Goal: Answer question/provide support

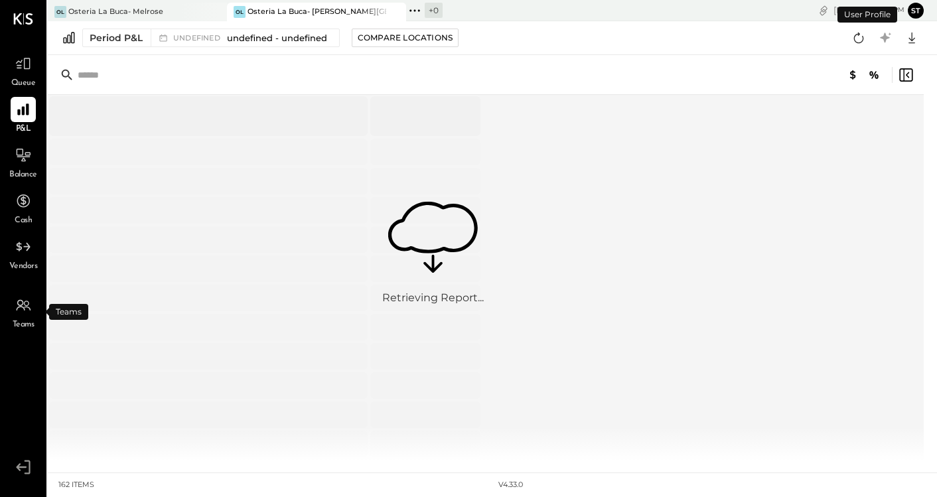
click at [21, 318] on div "Teams" at bounding box center [23, 312] width 25 height 38
click at [19, 310] on icon at bounding box center [23, 305] width 17 height 17
click at [178, 9] on div "OL Osteria La Buca- [GEOGRAPHIC_DATA]" at bounding box center [127, 12] width 159 height 12
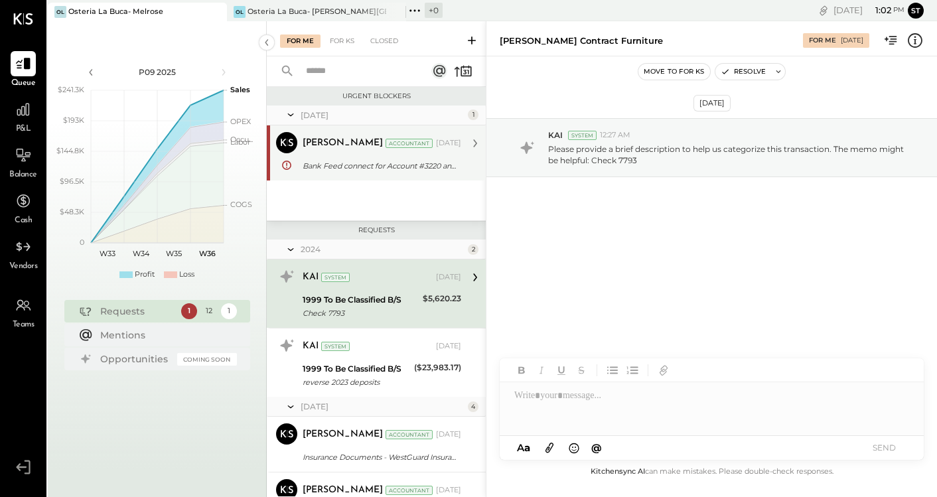
click at [360, 166] on div "Bank Feed connect for Account #3220 and CC #2607" at bounding box center [380, 165] width 155 height 13
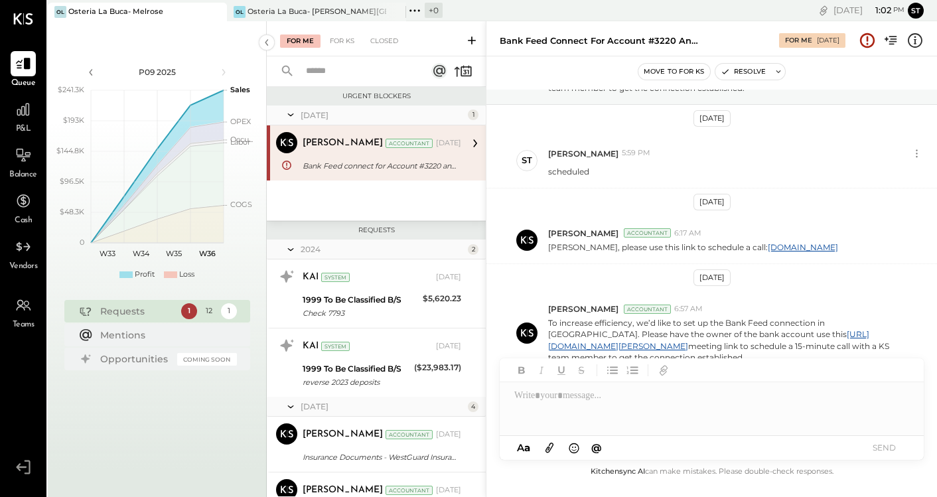
scroll to position [105, 0]
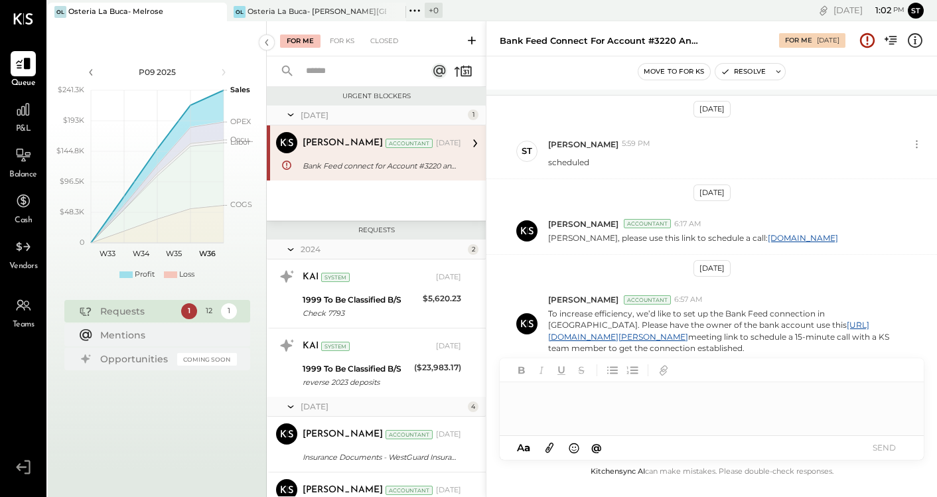
click at [707, 396] on div at bounding box center [712, 408] width 424 height 53
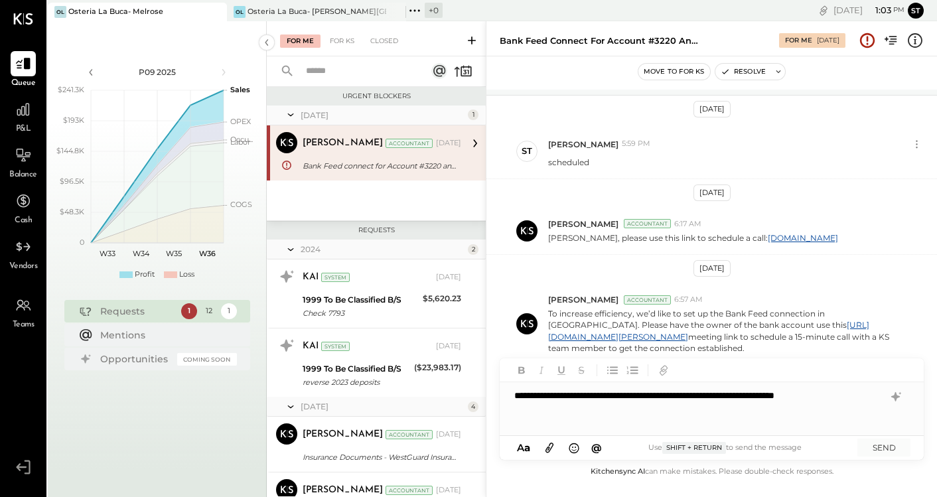
click at [844, 399] on div "**********" at bounding box center [712, 408] width 424 height 53
click at [889, 446] on button "SEND" at bounding box center [883, 448] width 53 height 18
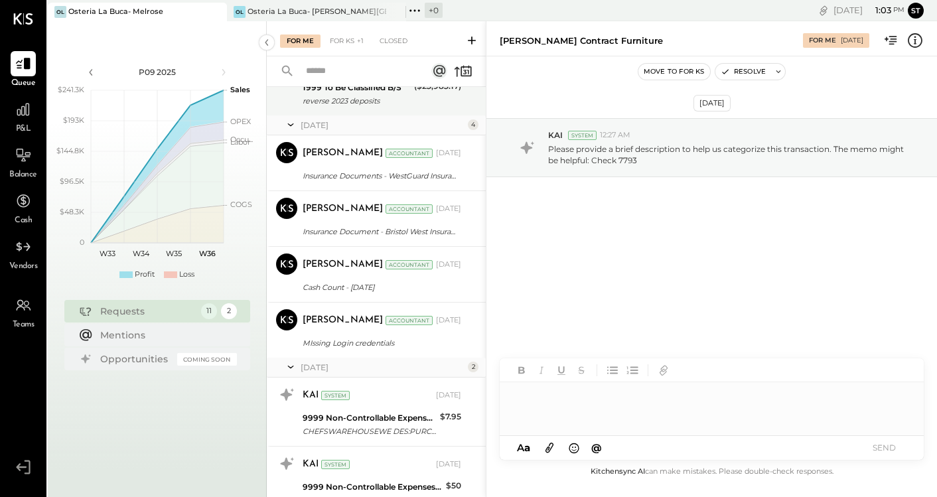
scroll to position [452, 0]
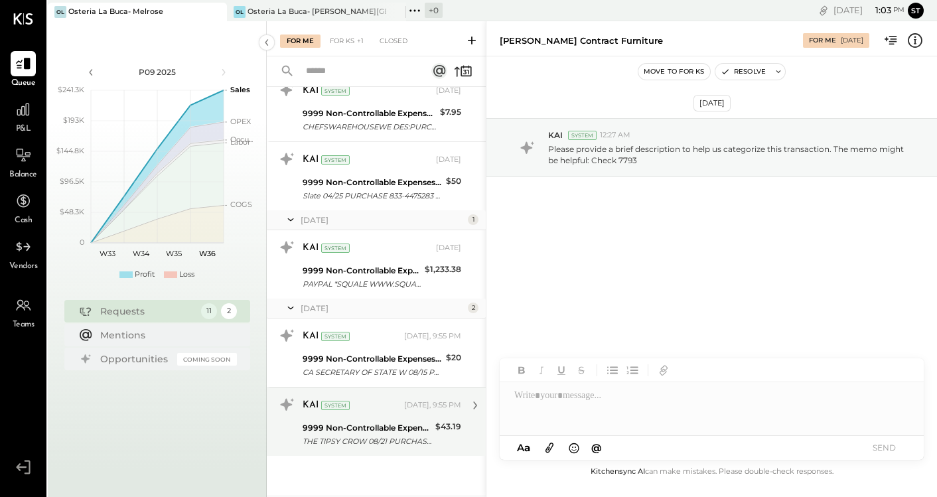
click at [401, 424] on div "9999 Non-Controllable Expenses:Other Income and Expenses:To Be Classified P&L" at bounding box center [367, 427] width 129 height 13
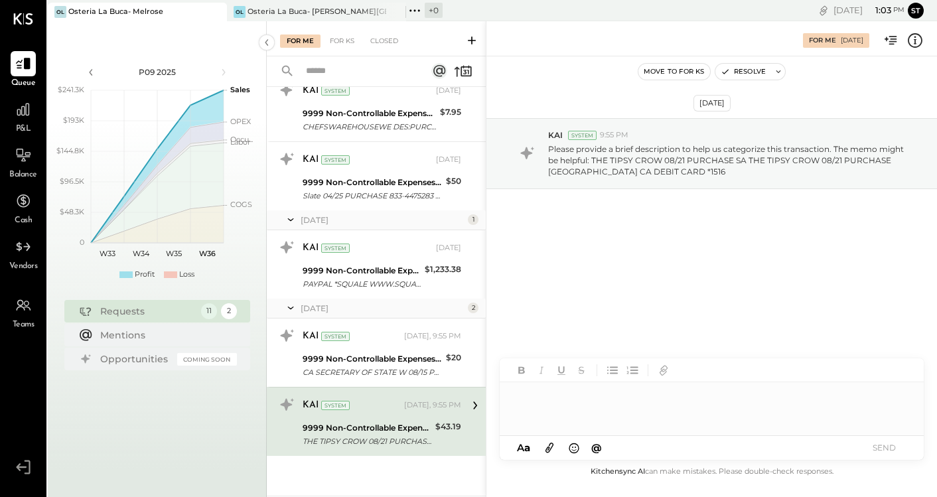
click at [722, 410] on div at bounding box center [712, 408] width 424 height 53
click at [886, 444] on button "SEND" at bounding box center [883, 448] width 53 height 18
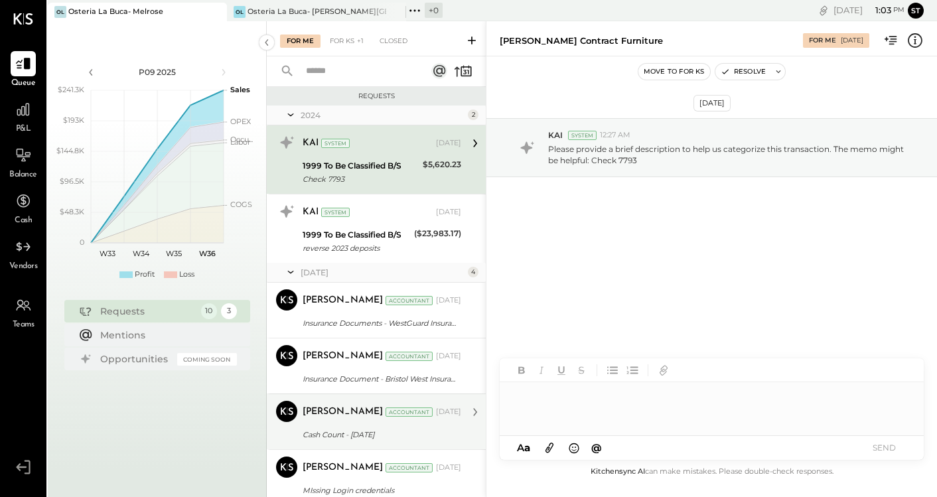
scroll to position [383, 0]
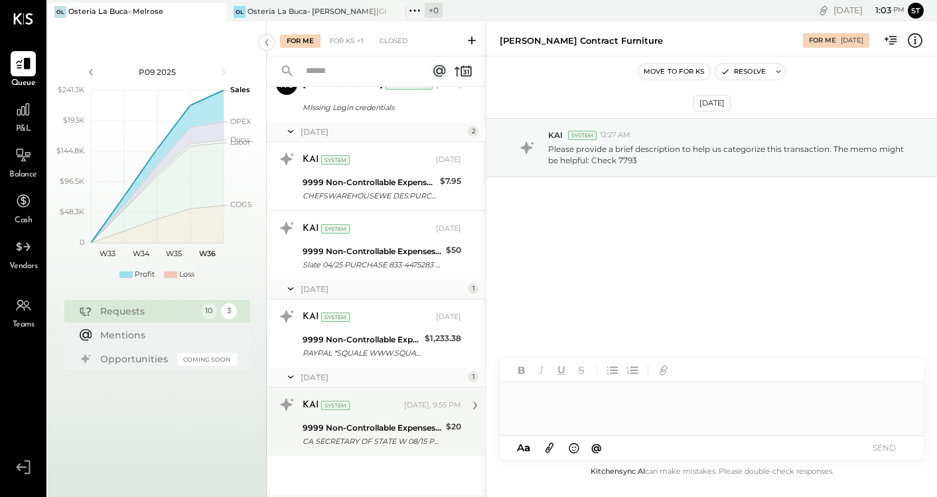
click at [396, 441] on div "CA SECRETARY OF STATE W 08/15 PU CA SECRETARY OF STATE W 08/15 PURCHASE 916-695…" at bounding box center [372, 441] width 139 height 13
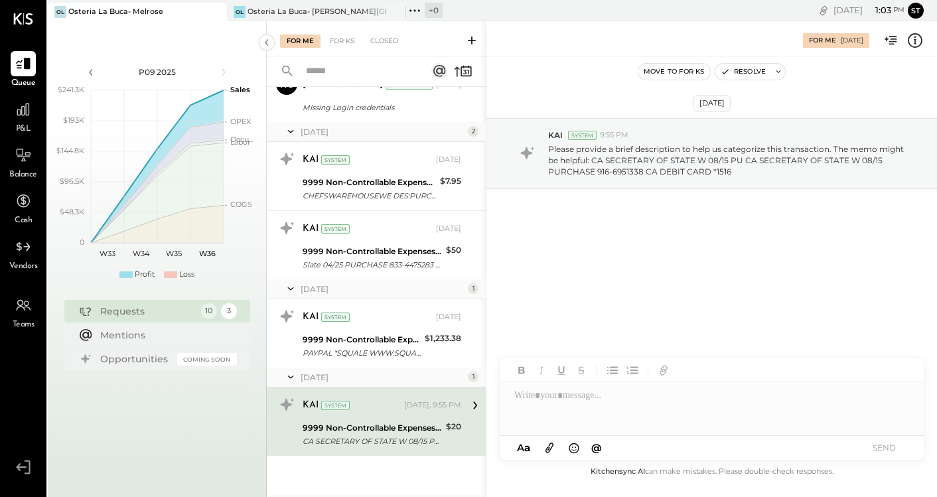
click at [643, 405] on div at bounding box center [712, 408] width 424 height 53
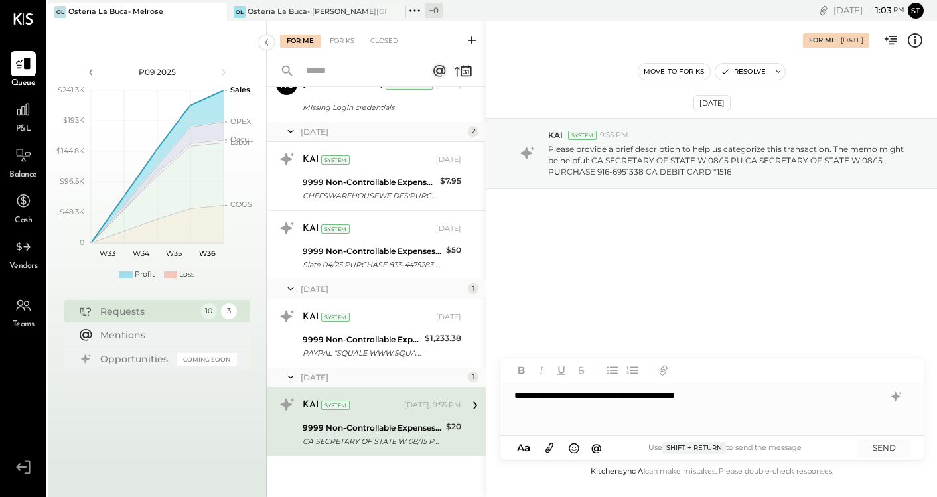
click at [512, 395] on div "**********" at bounding box center [712, 408] width 424 height 53
drag, startPoint x: 794, startPoint y: 395, endPoint x: 502, endPoint y: 397, distance: 291.9
click at [502, 397] on div "**********" at bounding box center [712, 408] width 424 height 53
copy div "**********"
click at [892, 454] on button "SEND" at bounding box center [883, 448] width 53 height 18
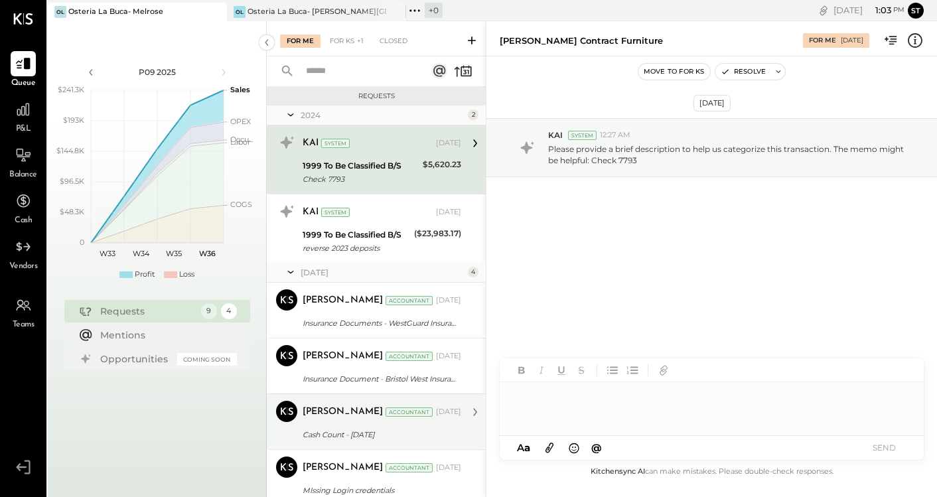
scroll to position [295, 0]
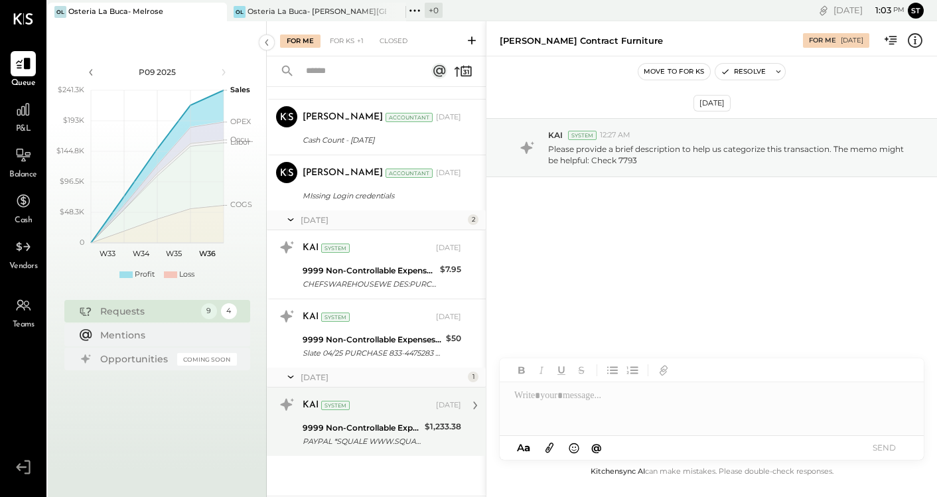
click at [382, 430] on div "9999 Non-Controllable Expenses:Other Income and Expenses:To Be Classified P&L" at bounding box center [362, 427] width 118 height 13
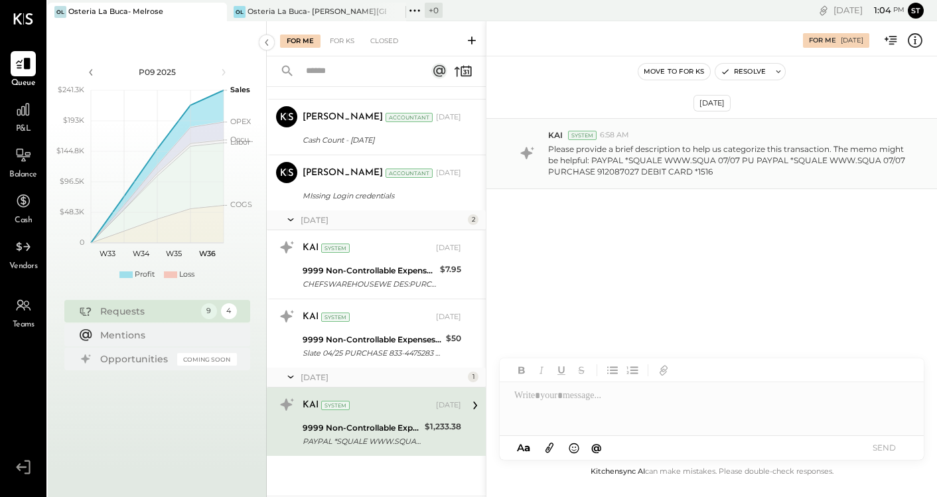
click at [644, 161] on p "Please provide a brief description to help us categorize this transaction. The …" at bounding box center [728, 160] width 360 height 34
copy p "SQUALE"
click at [537, 383] on div at bounding box center [712, 408] width 424 height 53
click at [875, 450] on button "SEND" at bounding box center [883, 448] width 53 height 18
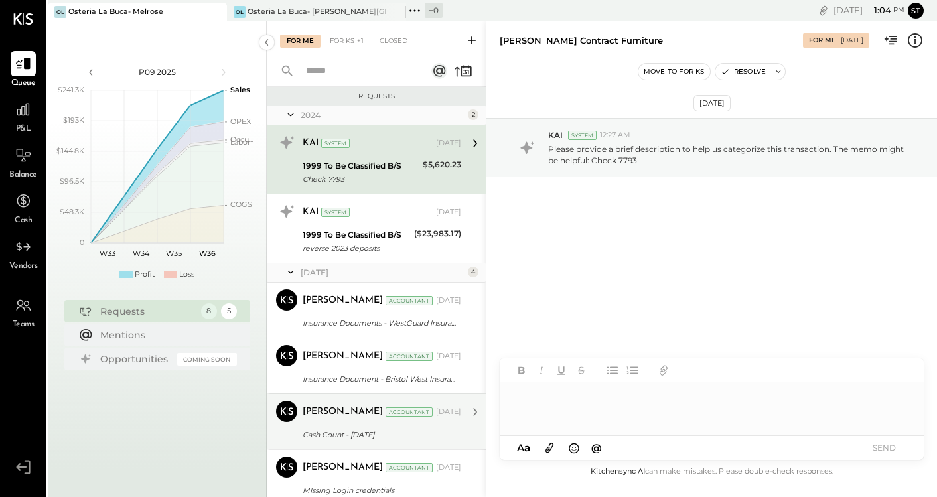
scroll to position [206, 0]
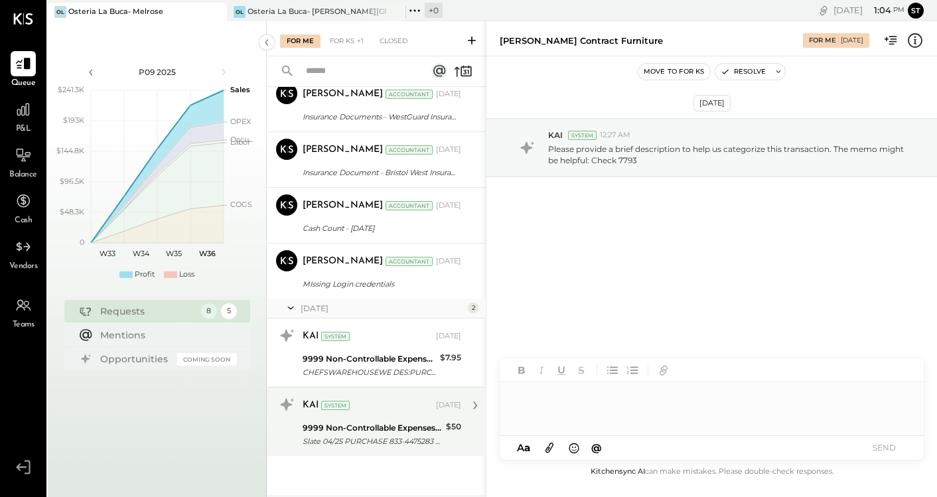
click at [399, 426] on div "9999 Non-Controllable Expenses:Other Income and Expenses:To Be Classified P&L" at bounding box center [372, 427] width 139 height 13
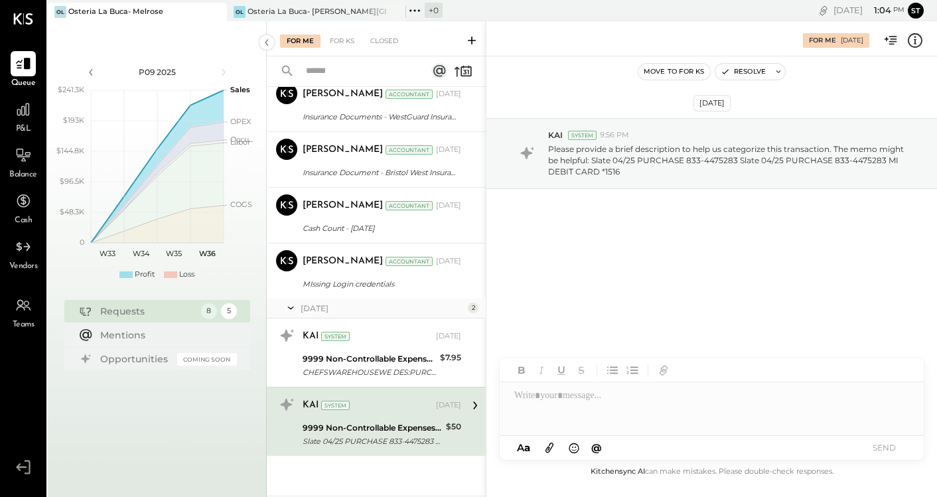
click at [615, 399] on div at bounding box center [712, 408] width 424 height 53
click at [891, 448] on button "SEND" at bounding box center [883, 448] width 53 height 18
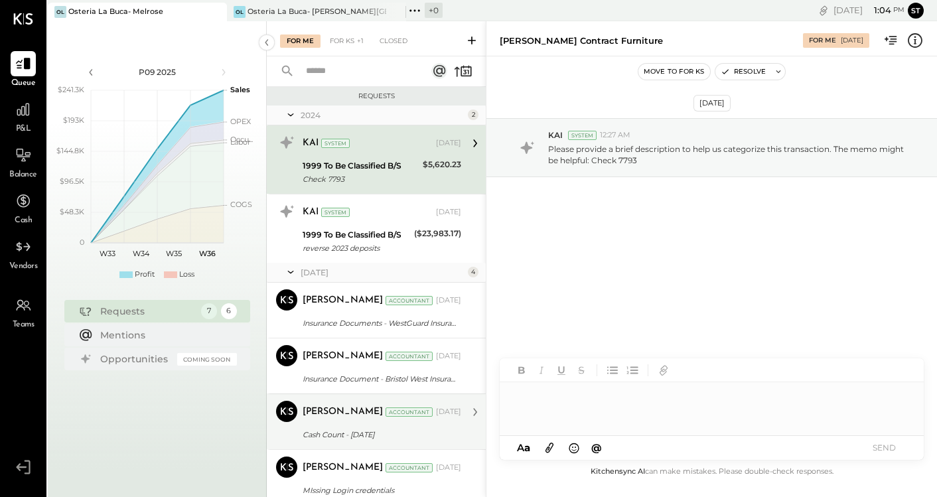
scroll to position [137, 0]
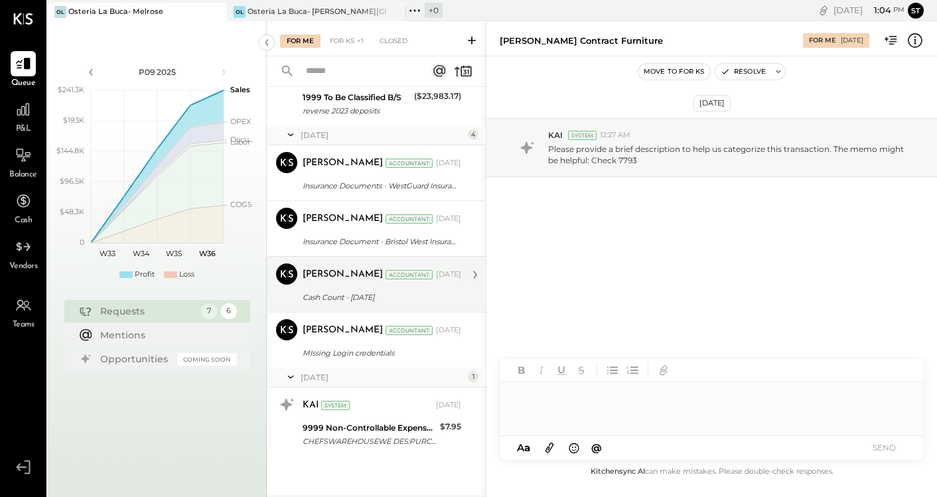
click at [401, 429] on div "9999 Non-Controllable Expenses:Other Income and Expenses:To Be Classified P&L" at bounding box center [369, 427] width 133 height 13
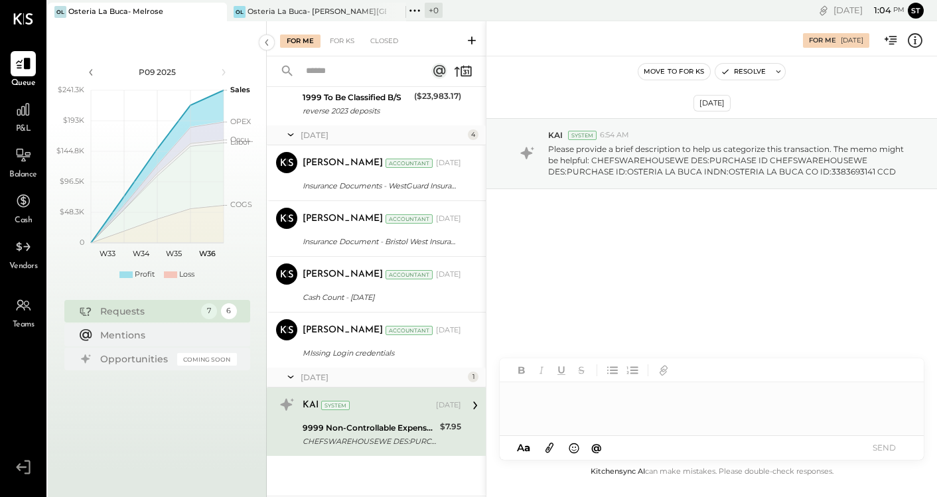
click at [647, 401] on div at bounding box center [712, 408] width 424 height 53
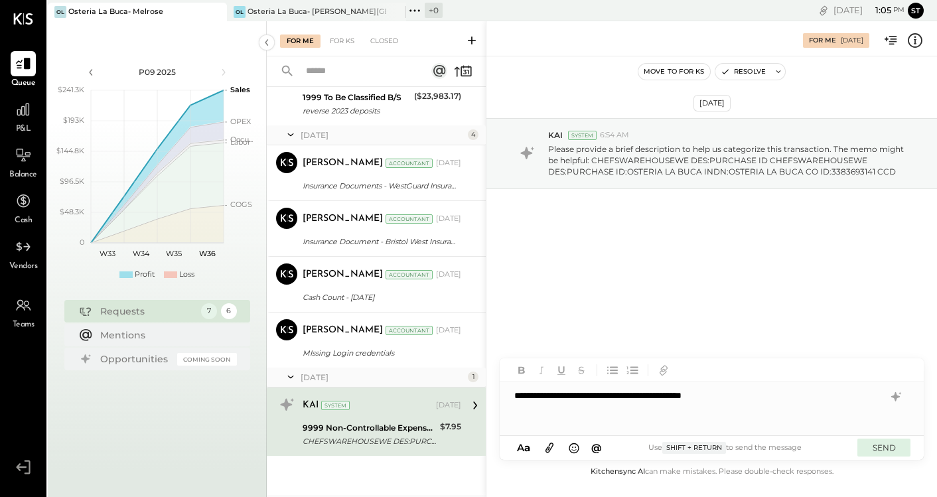
click at [880, 440] on button "SEND" at bounding box center [883, 448] width 53 height 18
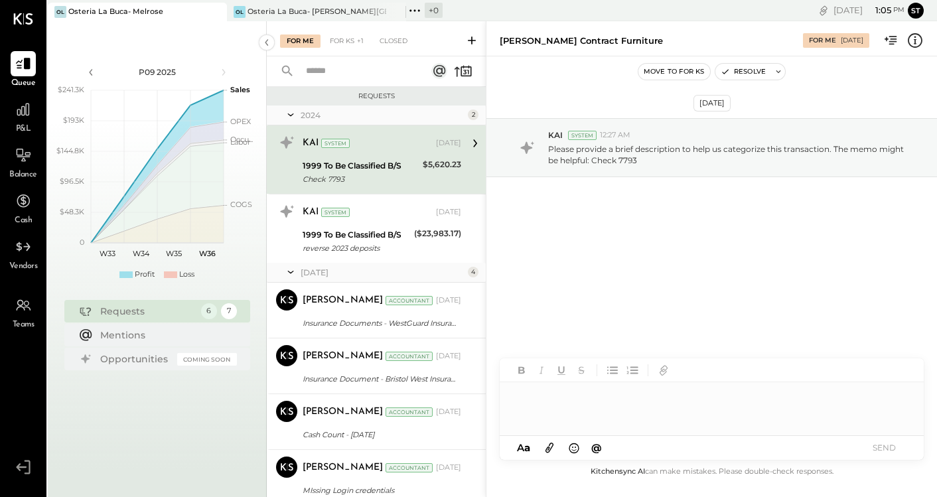
scroll to position [49, 0]
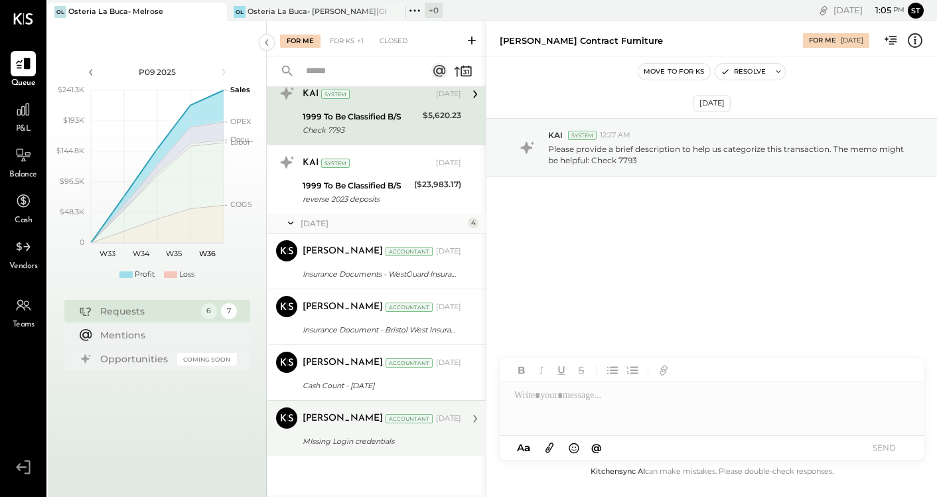
click at [362, 435] on div "MIssing Login credentials" at bounding box center [380, 441] width 155 height 13
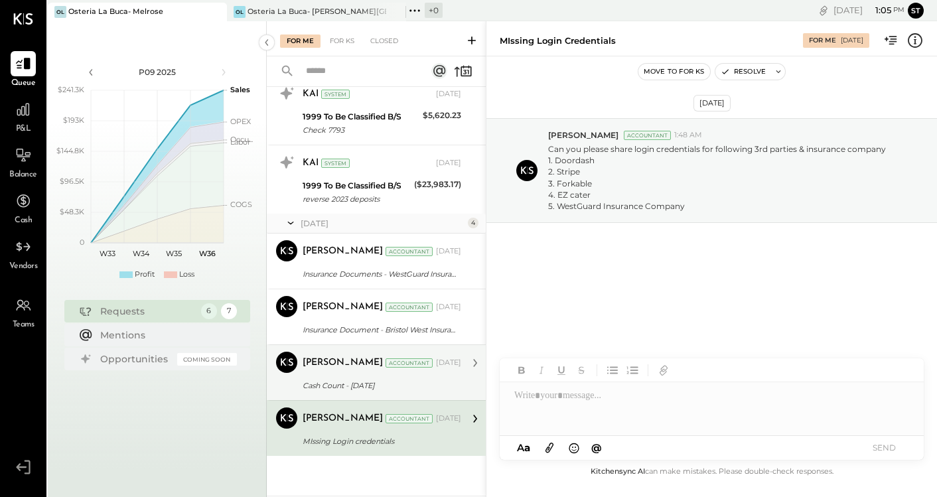
click at [399, 393] on div "Cash Count - [DATE]" at bounding box center [380, 386] width 155 height 16
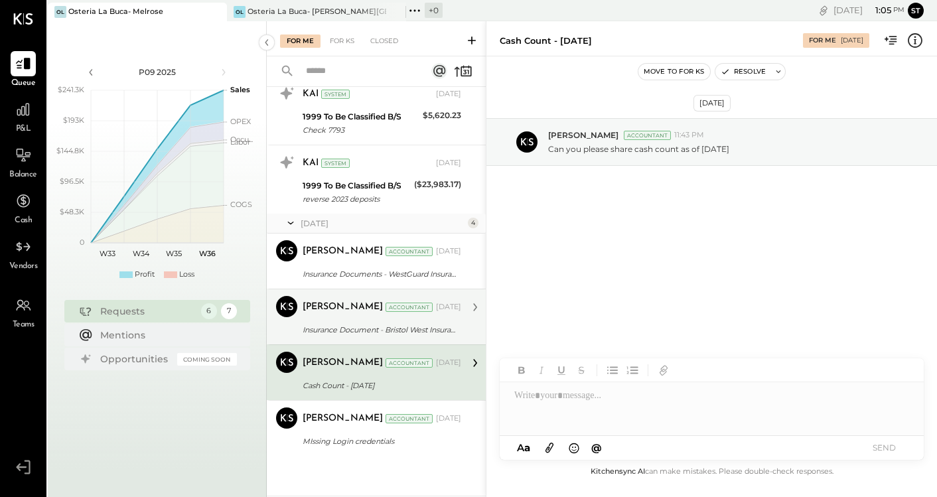
click at [365, 332] on div "Insurance Document - Bristol West Insurance" at bounding box center [380, 329] width 155 height 13
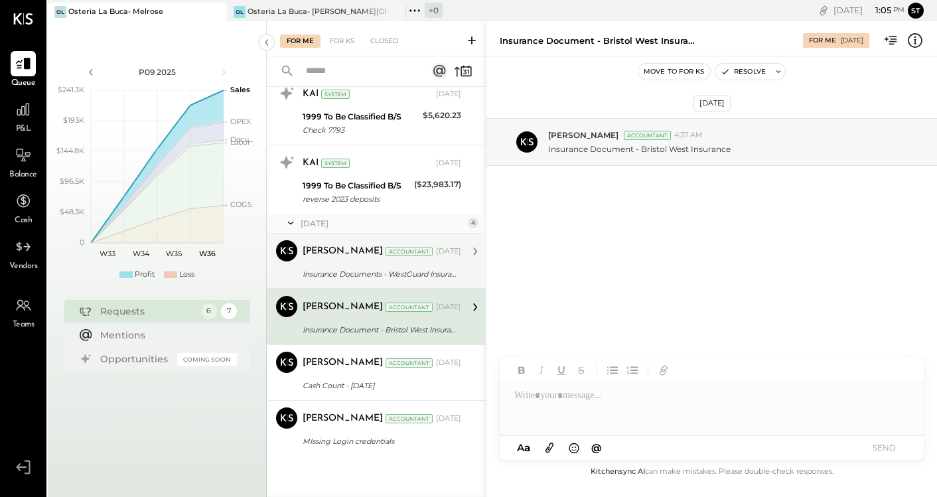
click at [336, 263] on div "[PERSON_NAME] Accountant [DATE] Insurance Documents - WestGuard Insurance Compa…" at bounding box center [382, 261] width 159 height 42
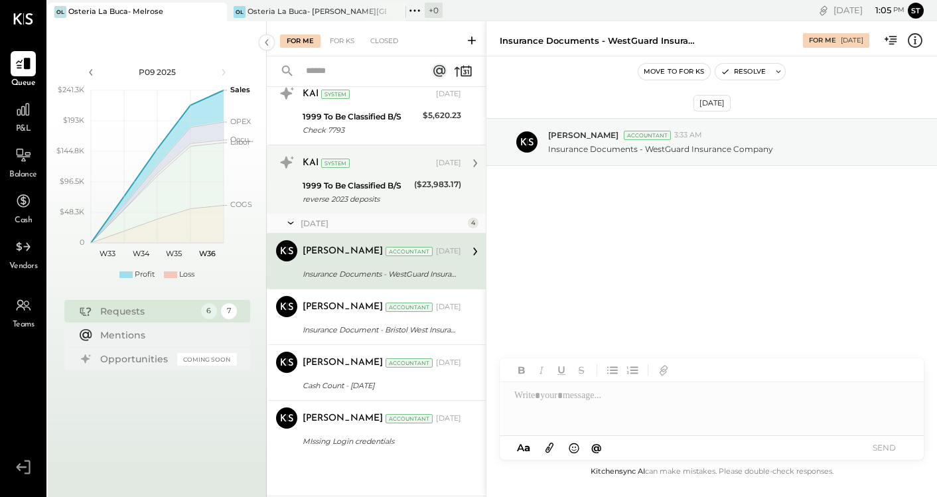
click at [338, 206] on div "1999 To Be Classified B/S reverse 2023 deposits" at bounding box center [356, 192] width 107 height 29
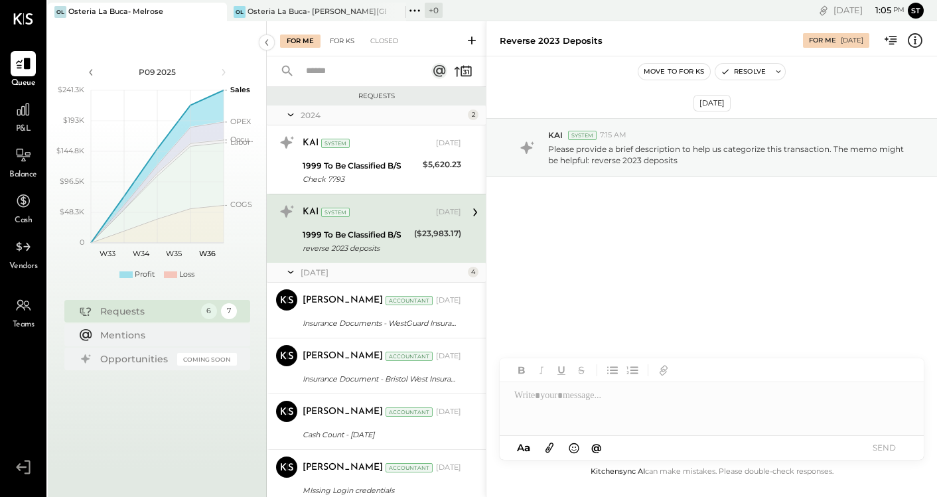
click at [340, 40] on div "For KS" at bounding box center [342, 40] width 38 height 13
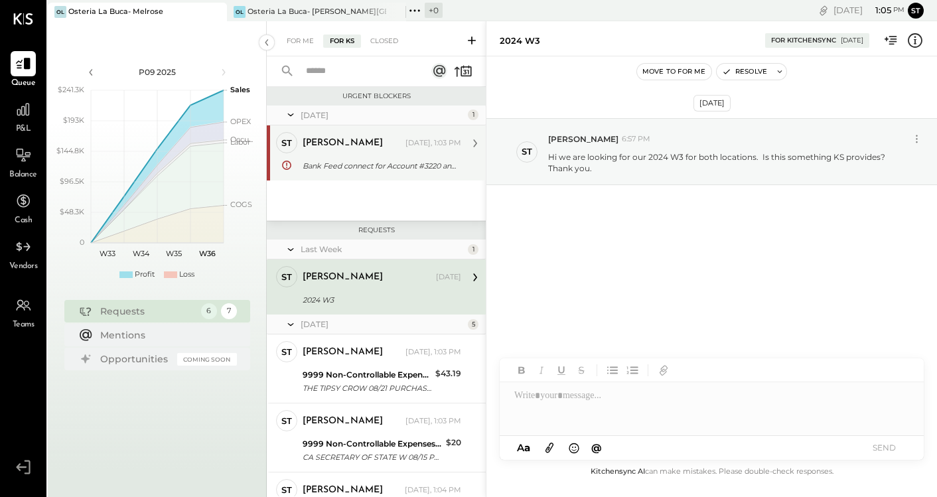
click at [391, 163] on div "Bank Feed connect for Account #3220 and CC #2607" at bounding box center [380, 165] width 155 height 13
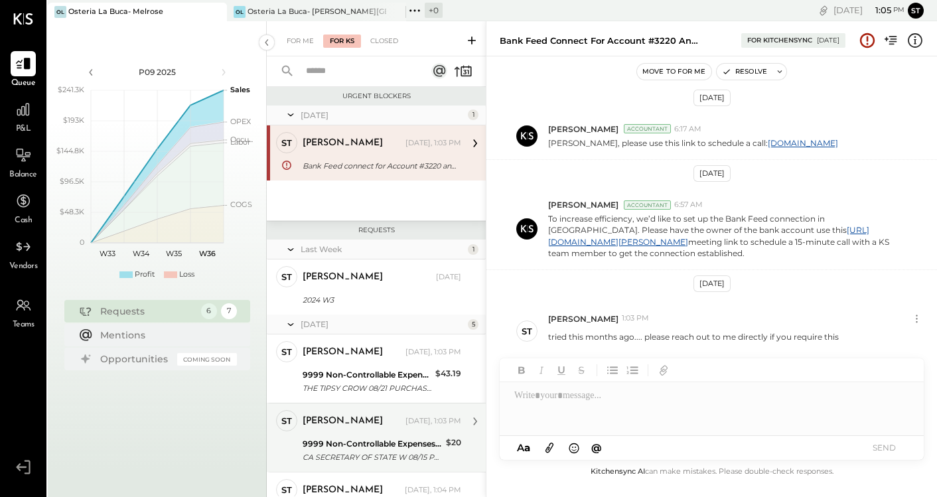
scroll to position [222, 0]
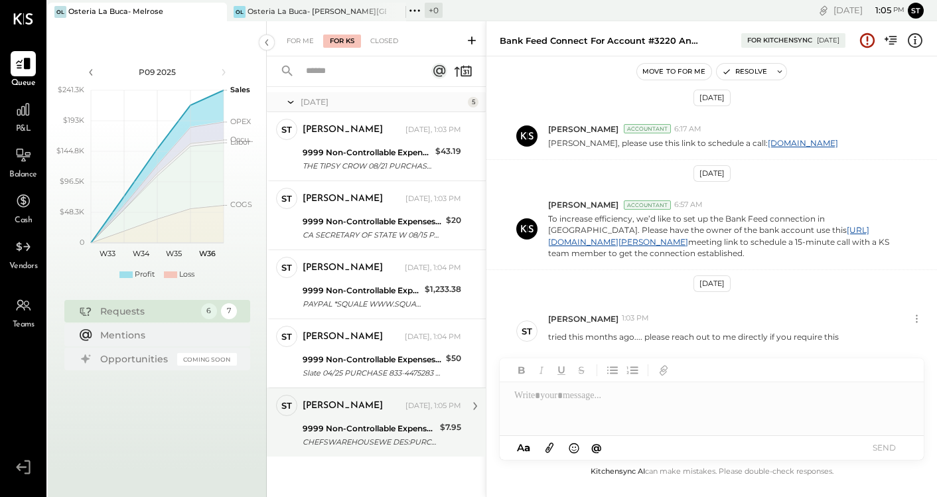
click at [385, 428] on div "9999 Non-Controllable Expenses:Other Income and Expenses:To Be Classified P&L" at bounding box center [369, 428] width 133 height 13
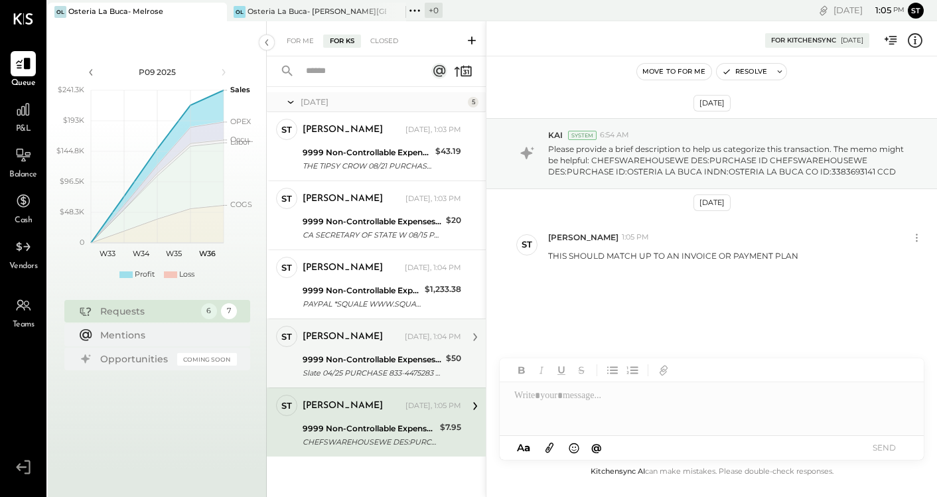
click at [385, 366] on div "9999 Non-Controllable Expenses:Other Income and Expenses:To Be Classified P&L" at bounding box center [372, 359] width 139 height 13
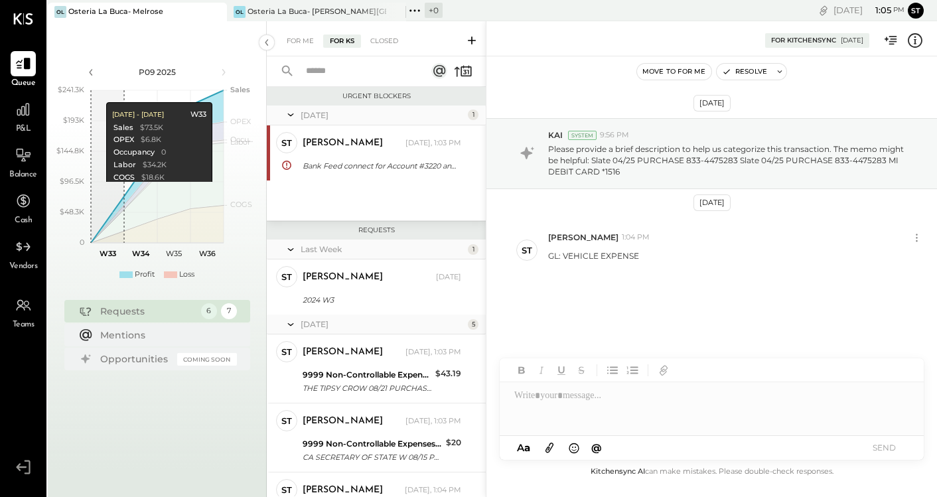
click at [127, 12] on div "Osteria La Buca- Melrose" at bounding box center [115, 12] width 95 height 11
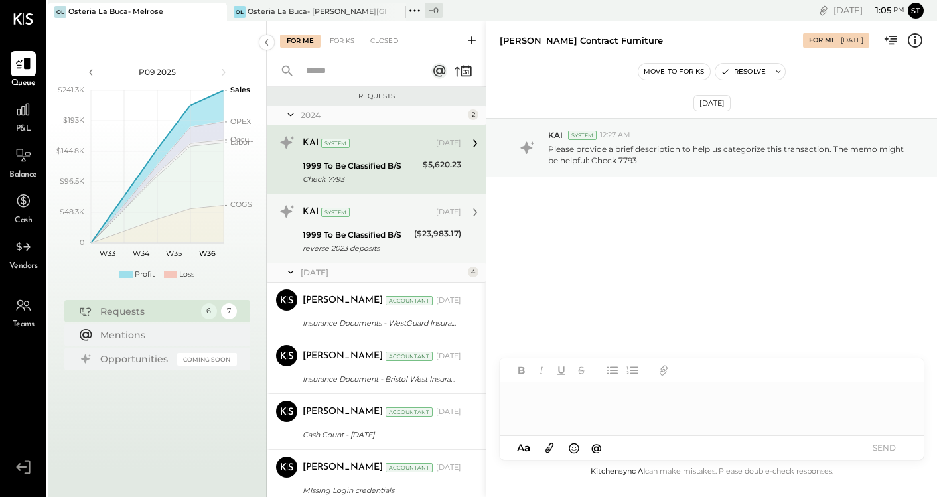
scroll to position [49, 0]
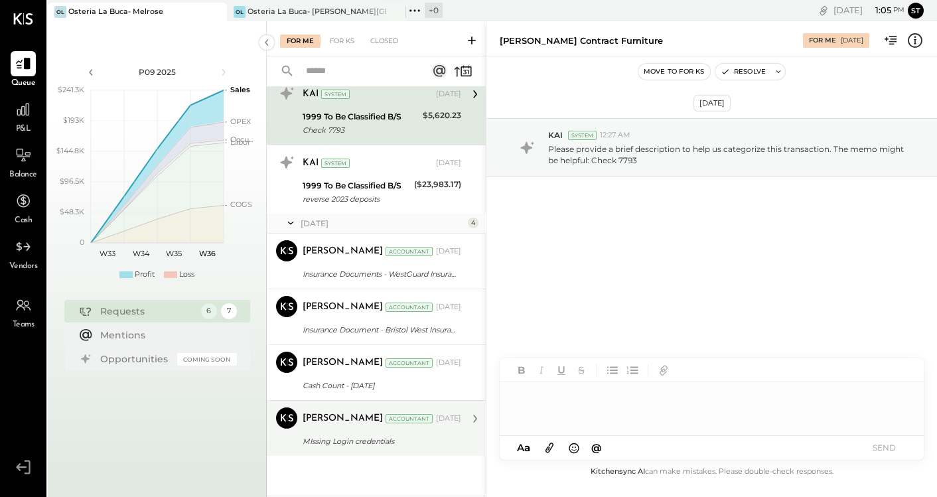
click at [341, 431] on div "[PERSON_NAME] Accountant [DATE] MIssing Login credentials Can you please share …" at bounding box center [382, 428] width 159 height 42
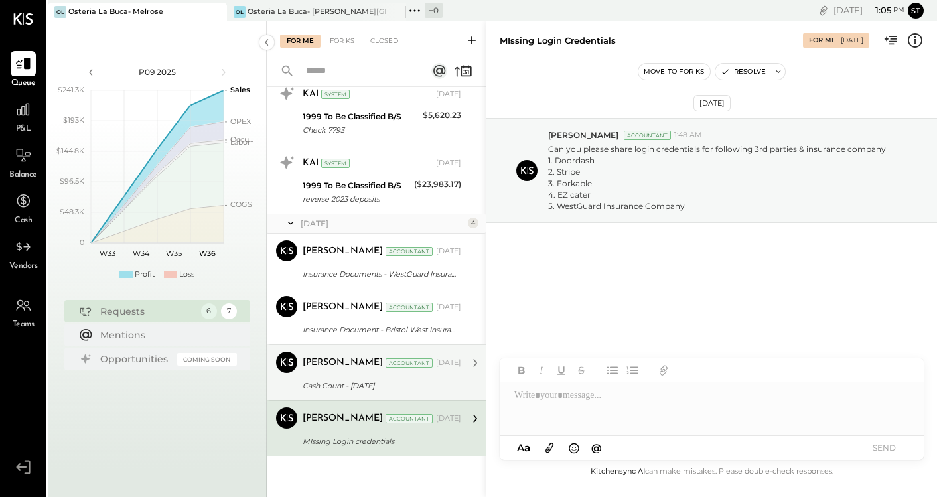
click at [330, 387] on div "Cash Count - [DATE]" at bounding box center [380, 385] width 155 height 13
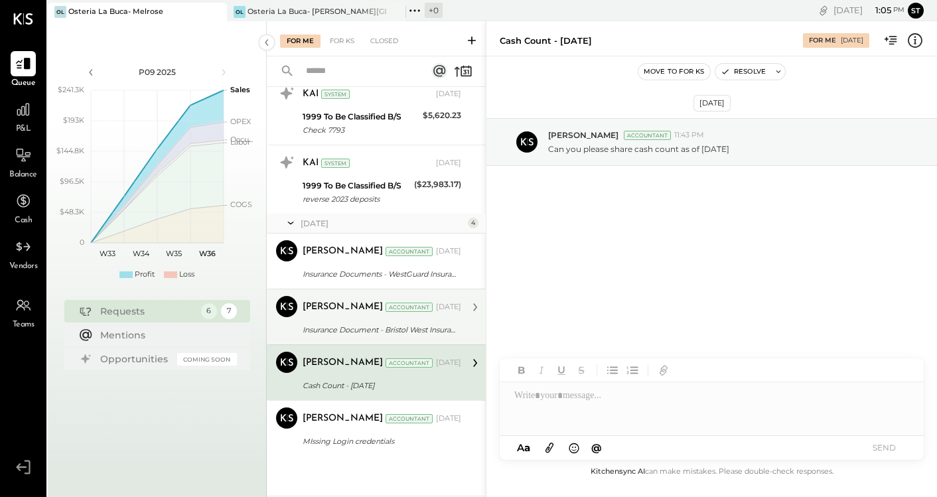
click at [328, 339] on div "[PERSON_NAME] Accountant [PERSON_NAME] Accountant [DATE] Insurance Document - B…" at bounding box center [376, 317] width 219 height 56
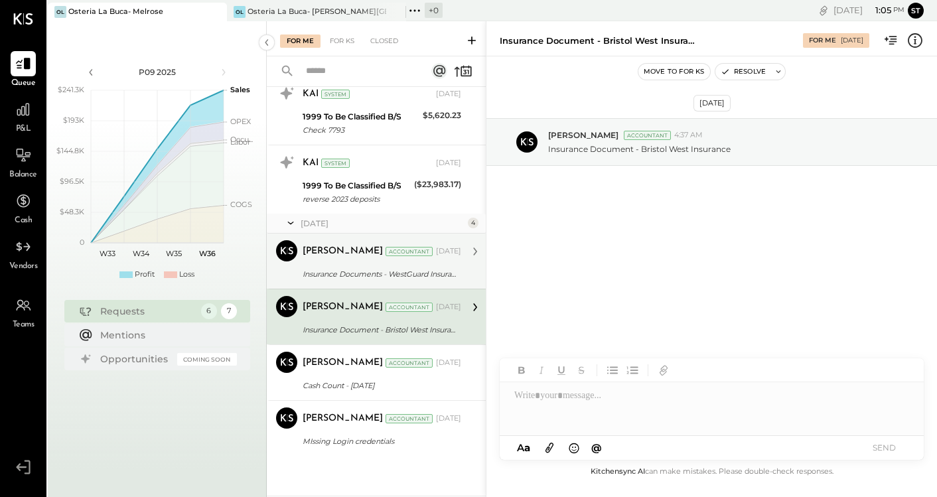
click at [327, 279] on div "Insurance Documents - WestGuard Insurance Company" at bounding box center [380, 273] width 155 height 13
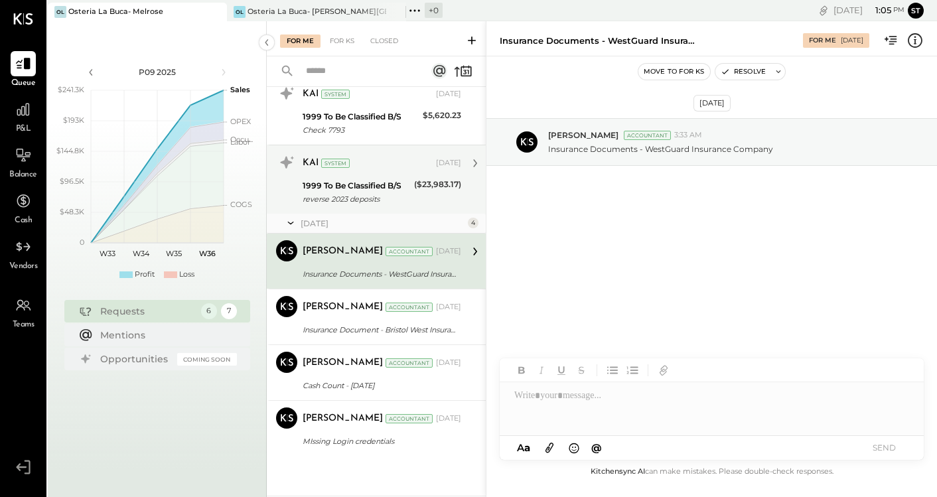
click at [327, 208] on div "KAI System [DATE] 1999 To Be Classified B/S reverse 2023 deposits ($23,983.17) …" at bounding box center [376, 179] width 219 height 69
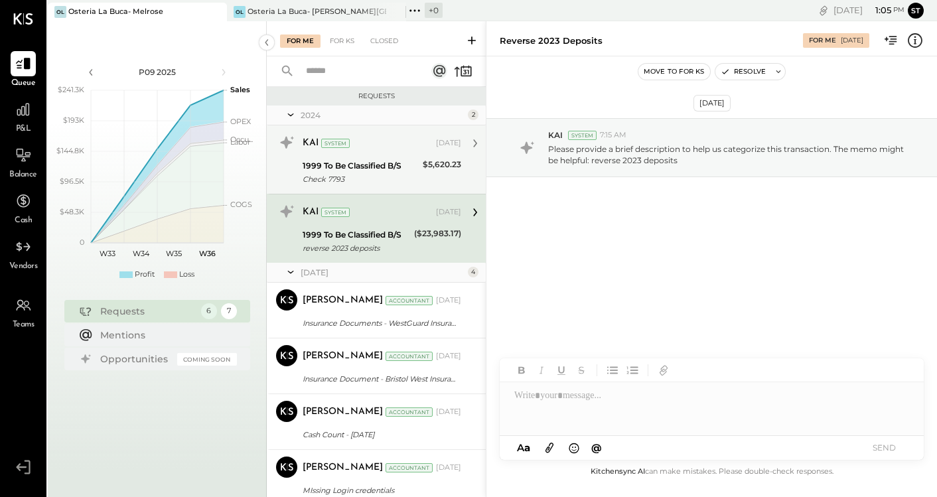
click at [341, 181] on div "Check 7793" at bounding box center [361, 178] width 116 height 13
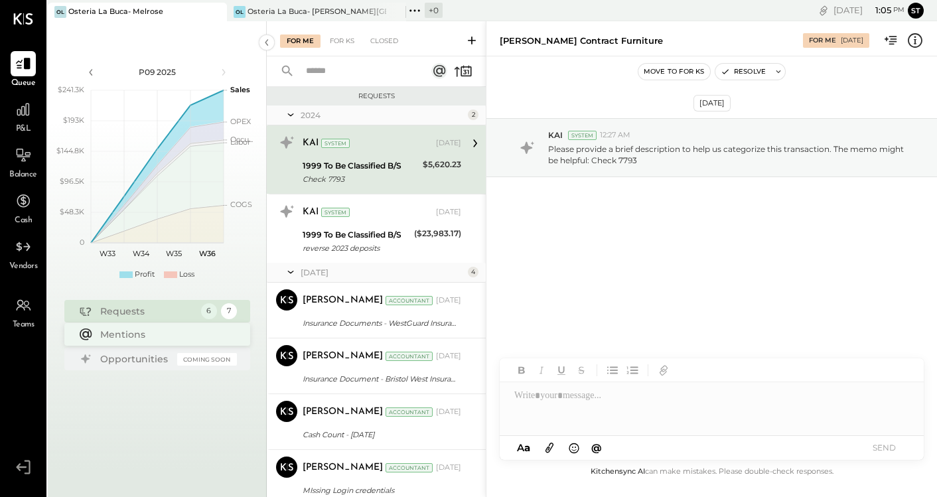
click at [126, 340] on div "Mentions" at bounding box center [165, 334] width 130 height 13
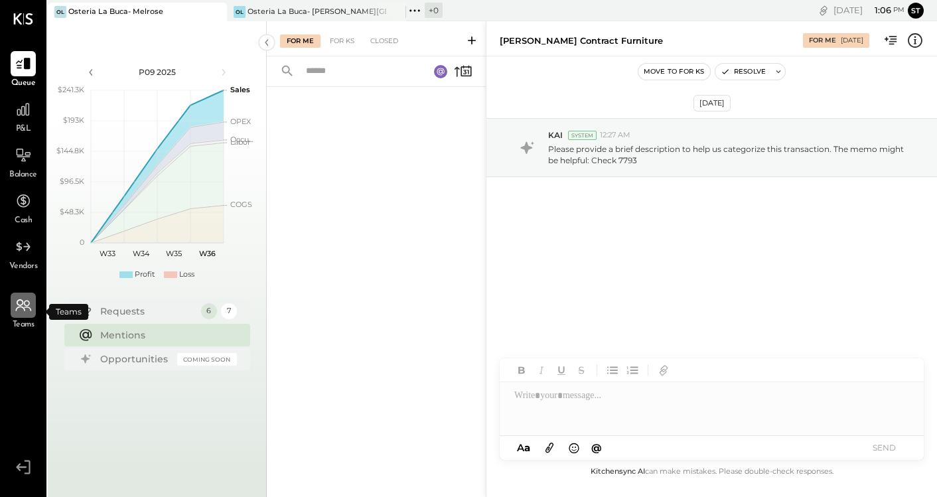
click at [21, 305] on icon at bounding box center [20, 302] width 7 height 7
